Goal: Find specific page/section: Find specific page/section

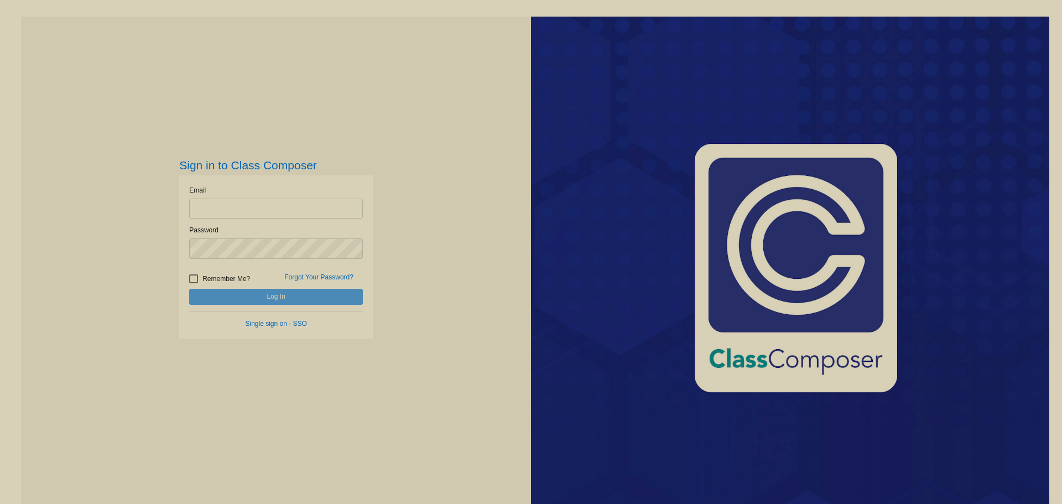
click at [337, 200] on input "email" at bounding box center [276, 209] width 174 height 20
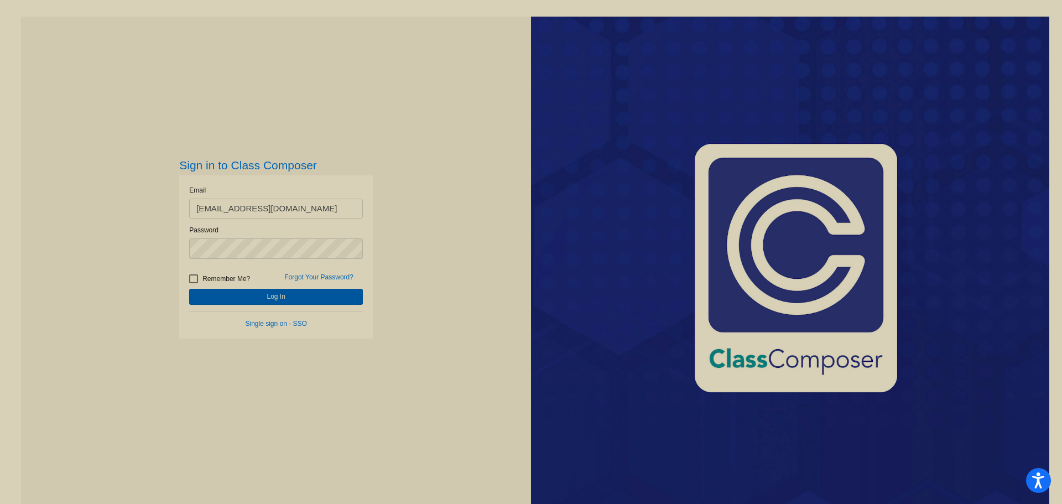
type input "[EMAIL_ADDRESS][DOMAIN_NAME]"
click at [305, 300] on button "Log In" at bounding box center [276, 297] width 174 height 16
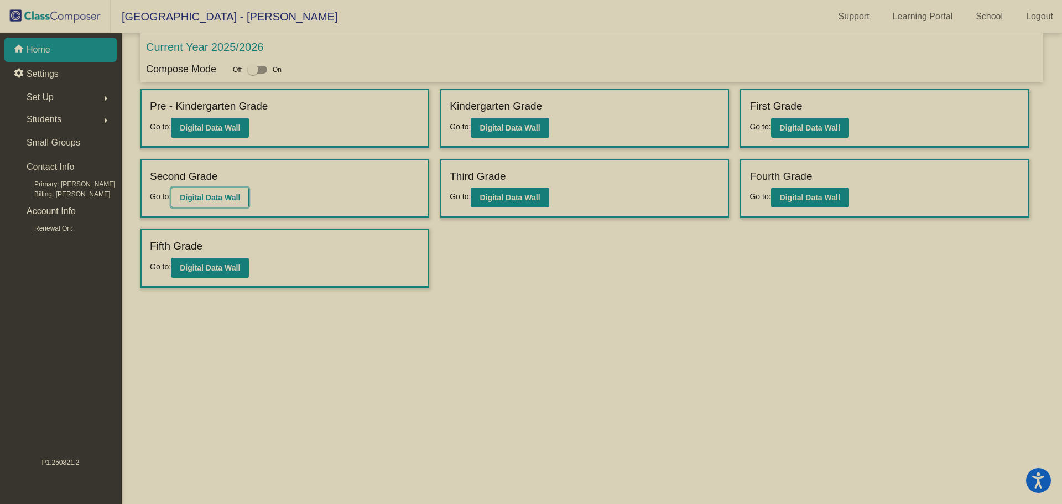
click at [207, 197] on b "Digital Data Wall" at bounding box center [210, 197] width 60 height 9
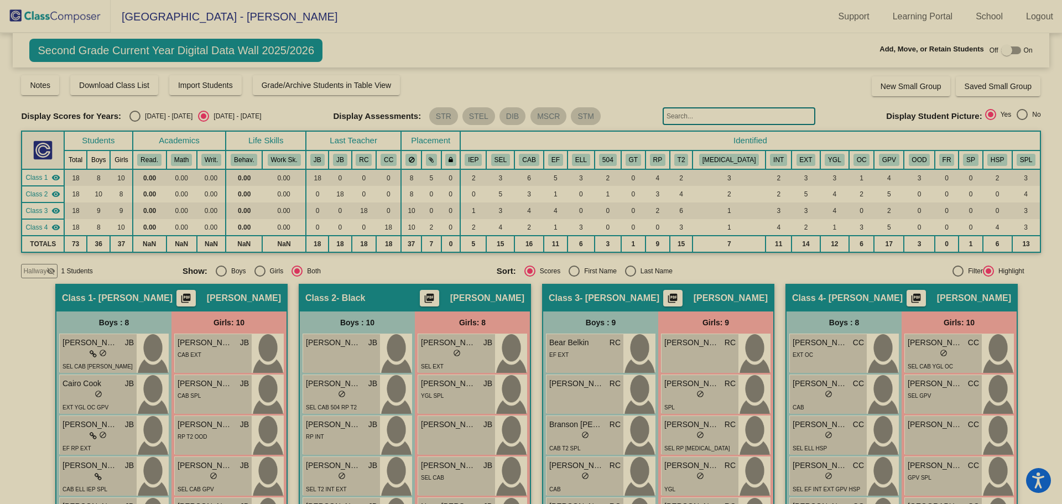
click at [34, 267] on span "Hallway" at bounding box center [34, 271] width 23 height 10
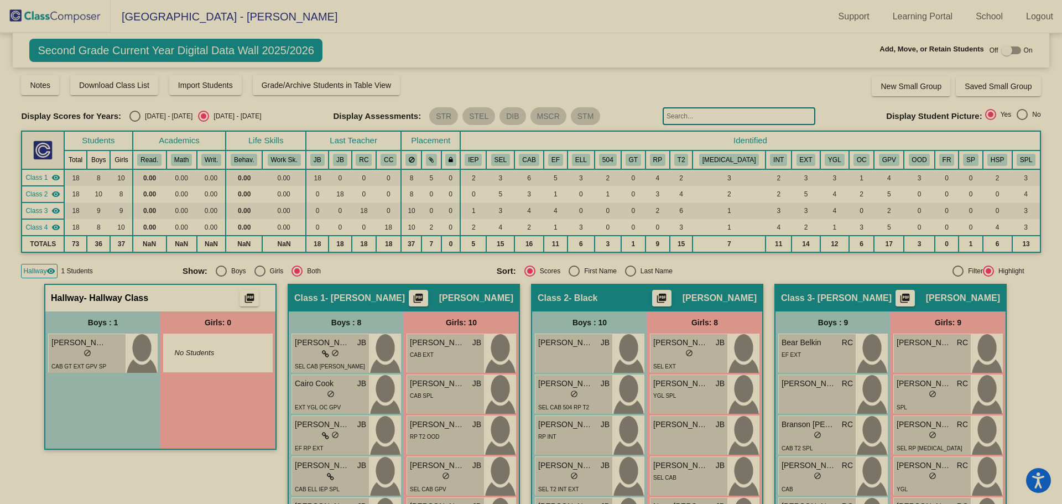
click at [34, 267] on span "Hallway" at bounding box center [34, 271] width 23 height 10
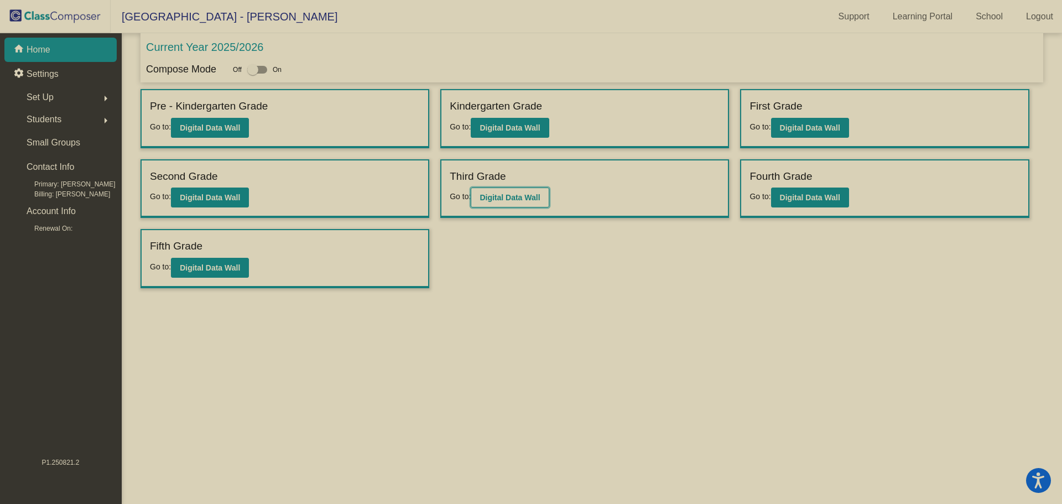
click at [515, 193] on b "Digital Data Wall" at bounding box center [510, 197] width 60 height 9
click at [807, 195] on b "Digital Data Wall" at bounding box center [810, 197] width 60 height 9
